Goal: Task Accomplishment & Management: Manage account settings

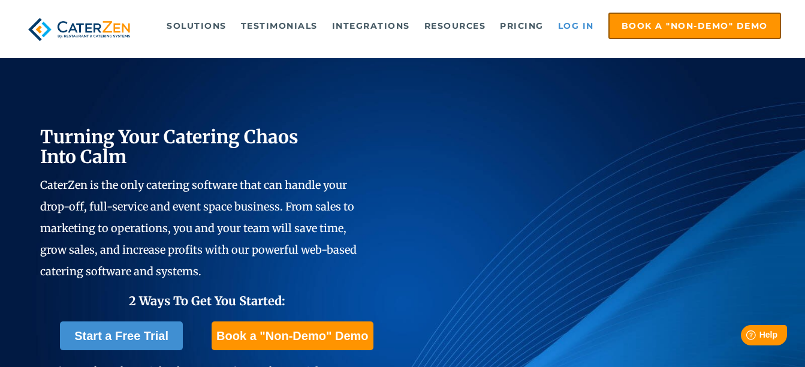
click at [587, 27] on link "Log in" at bounding box center [576, 26] width 48 height 24
click at [579, 23] on link "Log in" at bounding box center [576, 26] width 48 height 24
click at [581, 25] on link "Log in" at bounding box center [576, 26] width 48 height 24
